Goal: Obtain resource: Download file/media

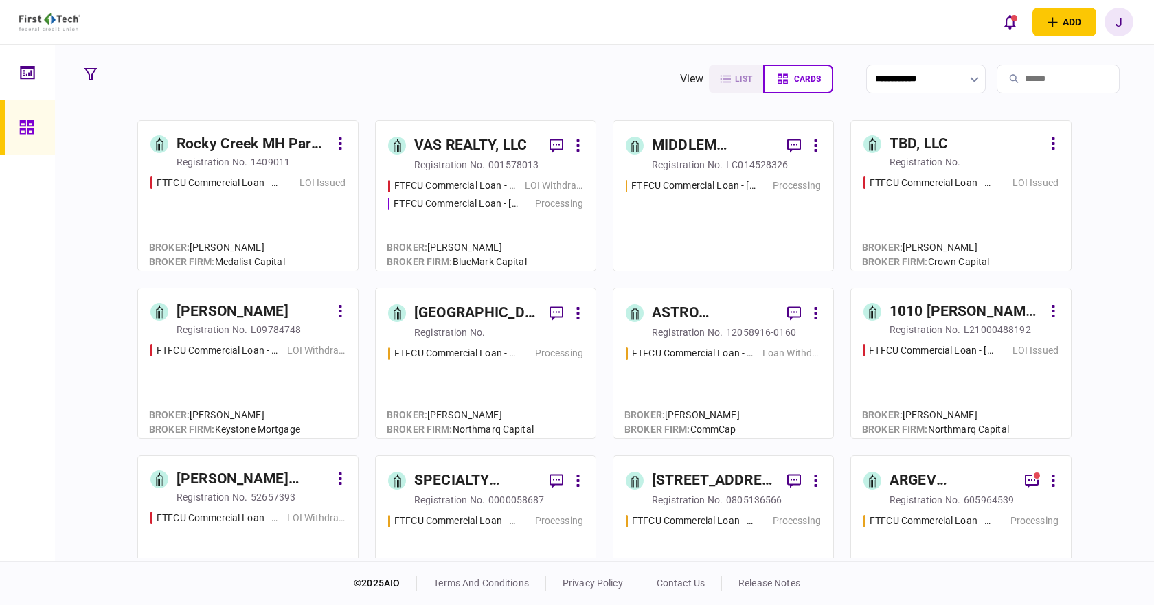
click at [1055, 71] on input "search" at bounding box center [1058, 79] width 123 height 29
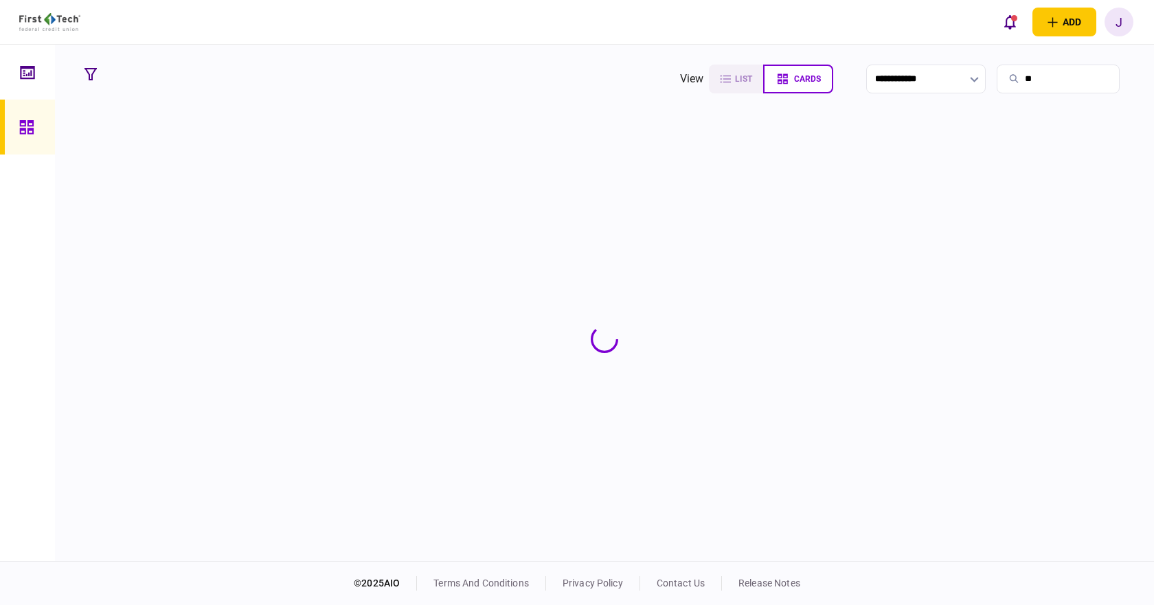
type input "**"
click at [290, 139] on section at bounding box center [604, 339] width 1053 height 438
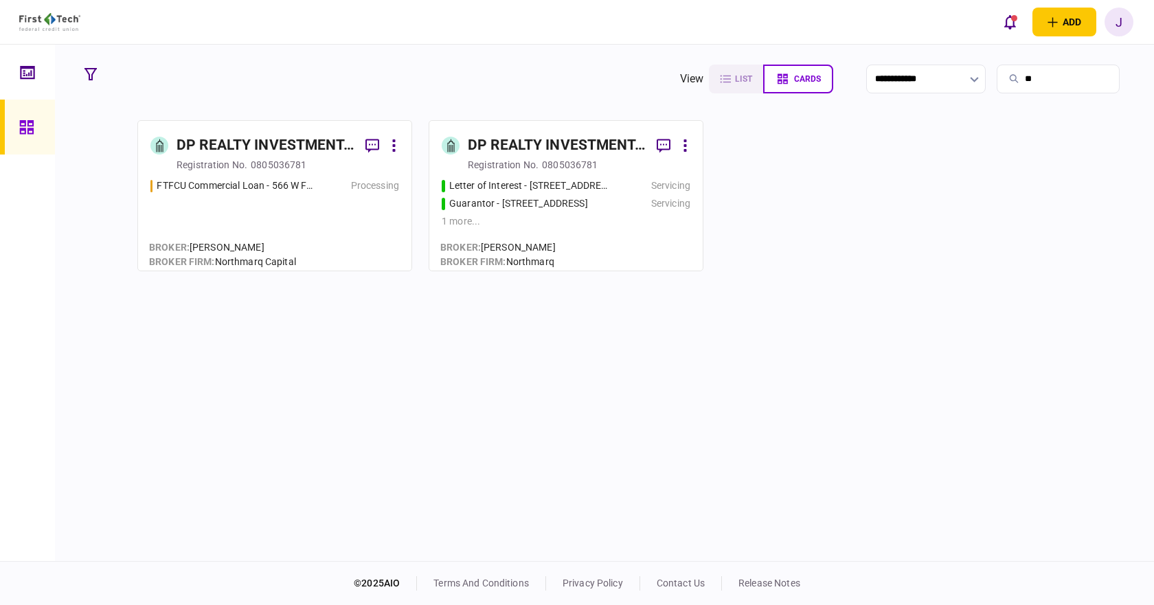
click at [297, 150] on div "DP REALTY INVESTMENT, LLC" at bounding box center [266, 146] width 178 height 22
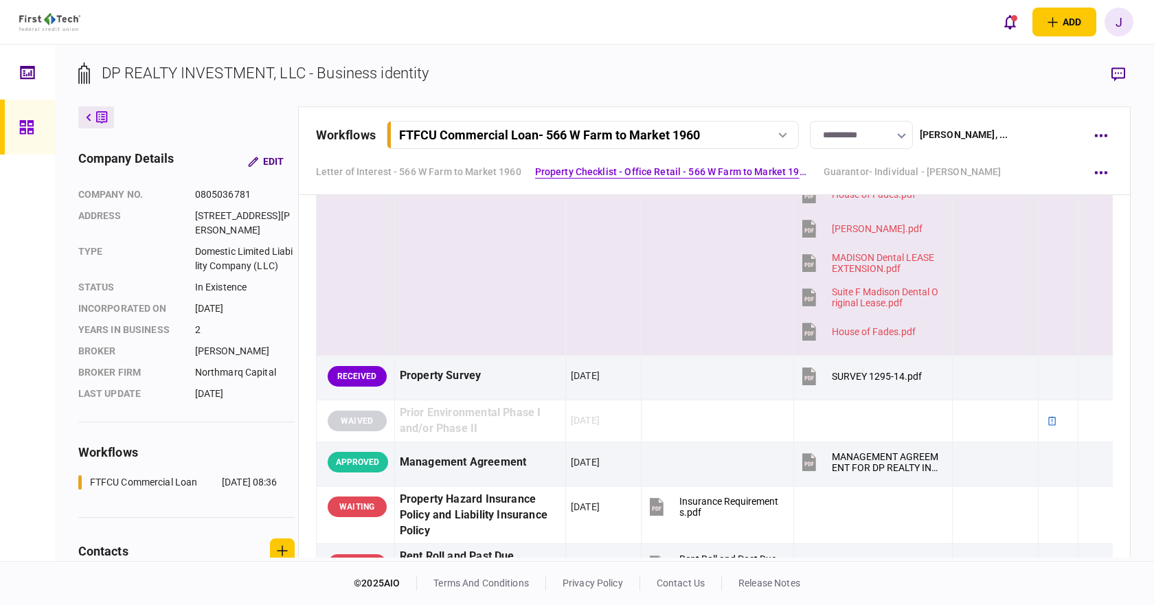
scroll to position [1854, 0]
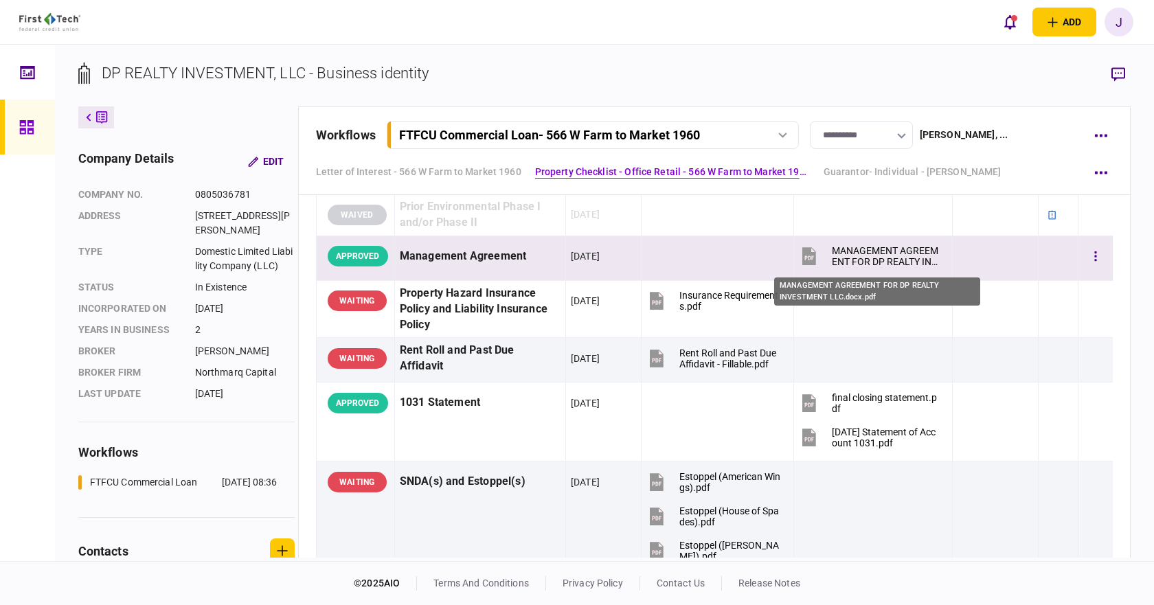
click at [876, 256] on div "MANAGEMENT AGREEMENT FOR DP REALTY INVESTMENT LLC.docx.pdf" at bounding box center [886, 256] width 109 height 22
